Goal: Task Accomplishment & Management: Use online tool/utility

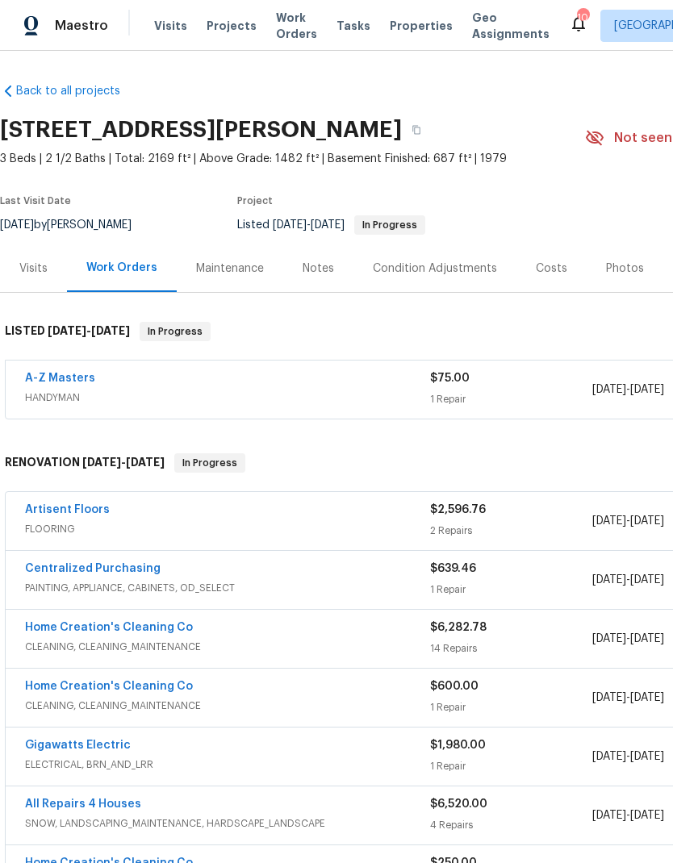
click at [395, 7] on div "Maestro Visits Projects Work Orders Tasks Properties Geo Assignments 10 St [PER…" at bounding box center [336, 25] width 673 height 51
click at [399, 26] on span "Properties" at bounding box center [421, 26] width 63 height 16
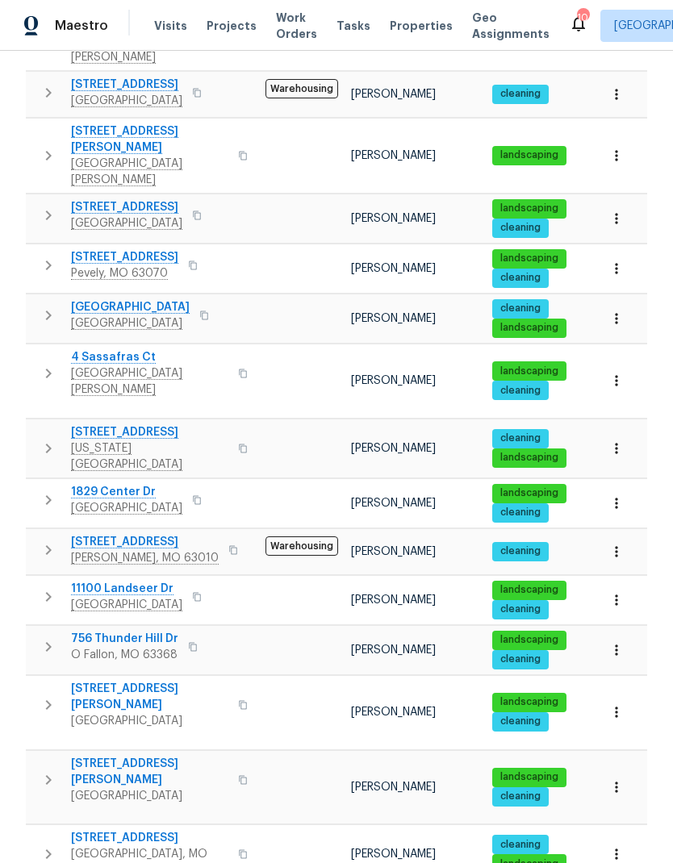
scroll to position [571, 0]
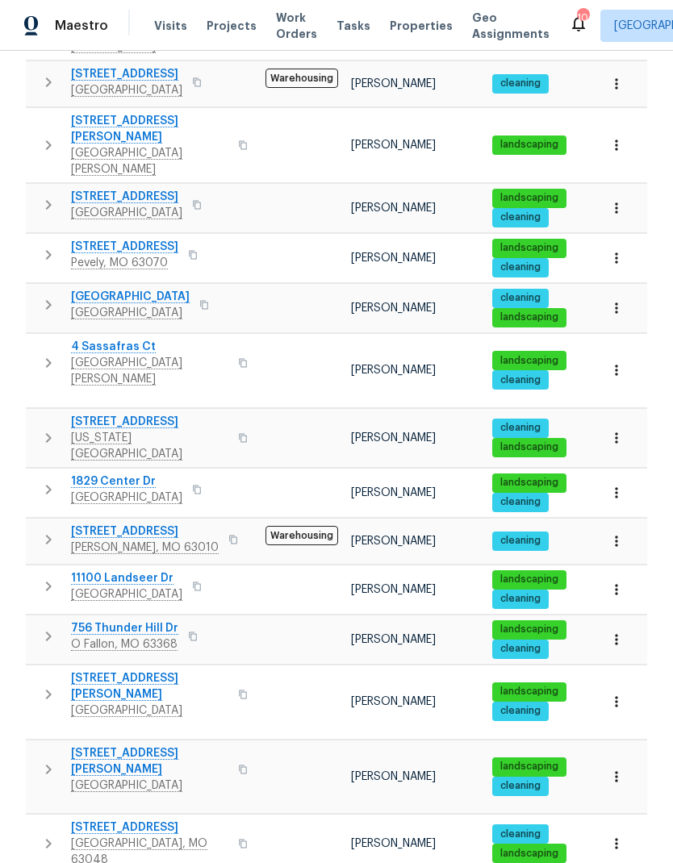
click at [50, 485] on icon "button" at bounding box center [49, 490] width 6 height 10
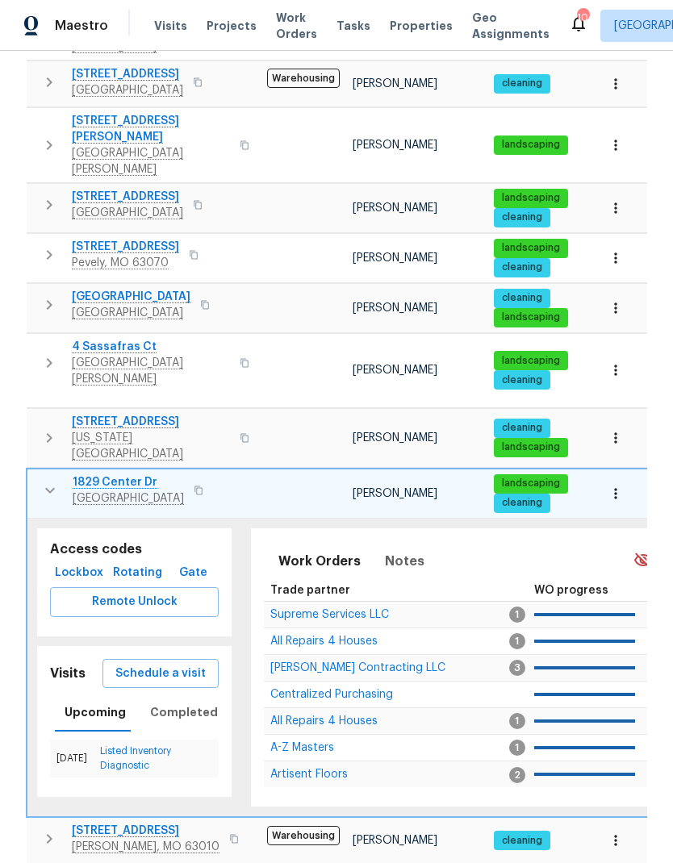
click at [90, 592] on span "Remote Unlock" at bounding box center [134, 602] width 143 height 20
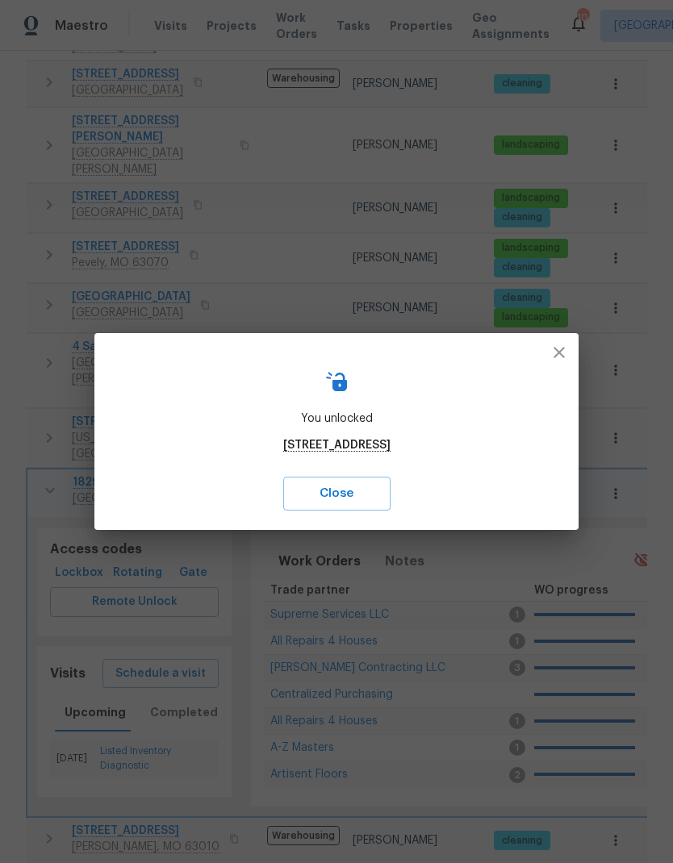
click at [560, 356] on icon "button" at bounding box center [558, 352] width 19 height 19
